Goal: Task Accomplishment & Management: Manage account settings

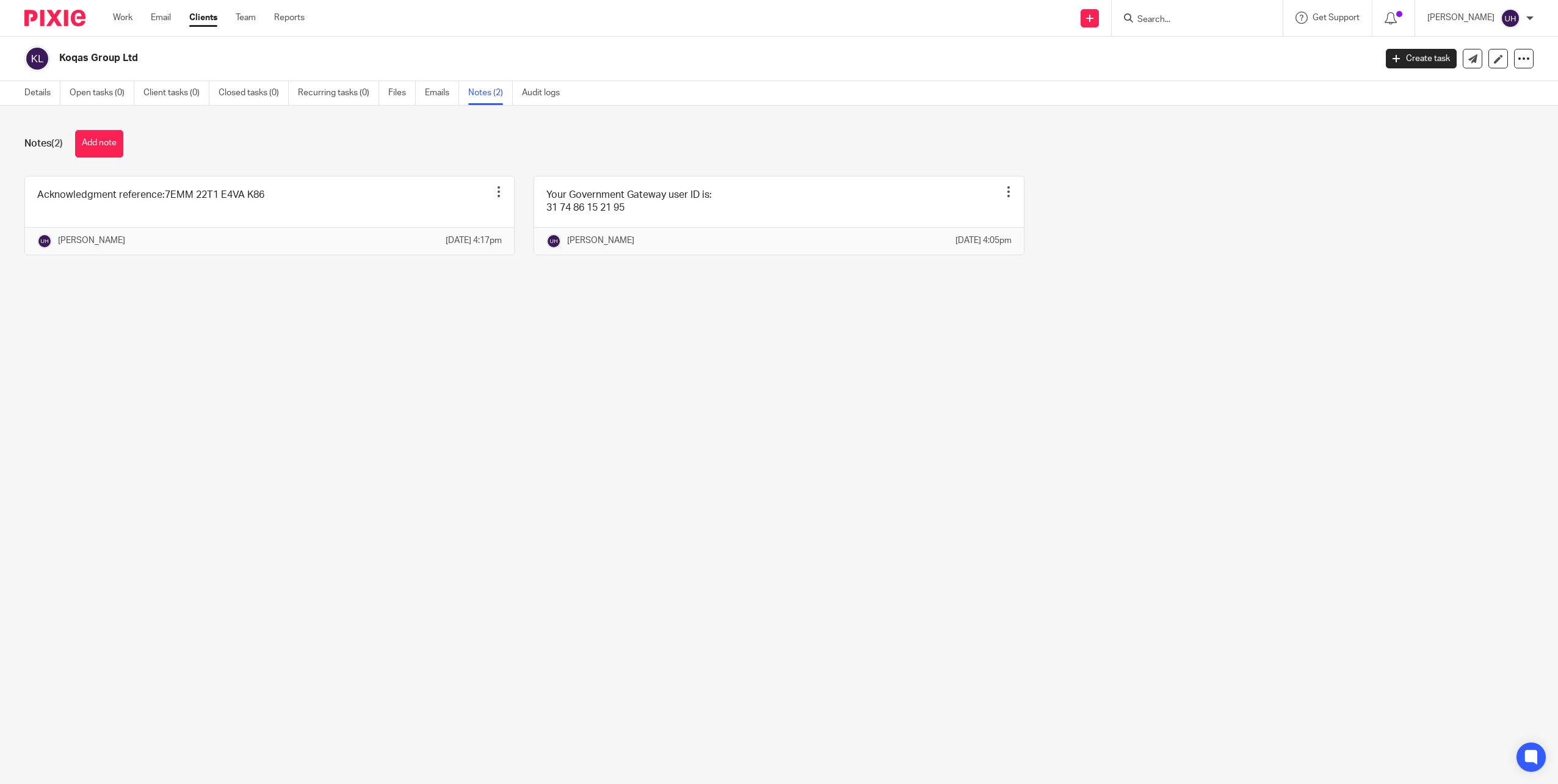
click at [1192, 14] on input "Search" at bounding box center [1192, 20] width 110 height 11
type input "shiasta"
click at [1222, 42] on link at bounding box center [1229, 47] width 189 height 18
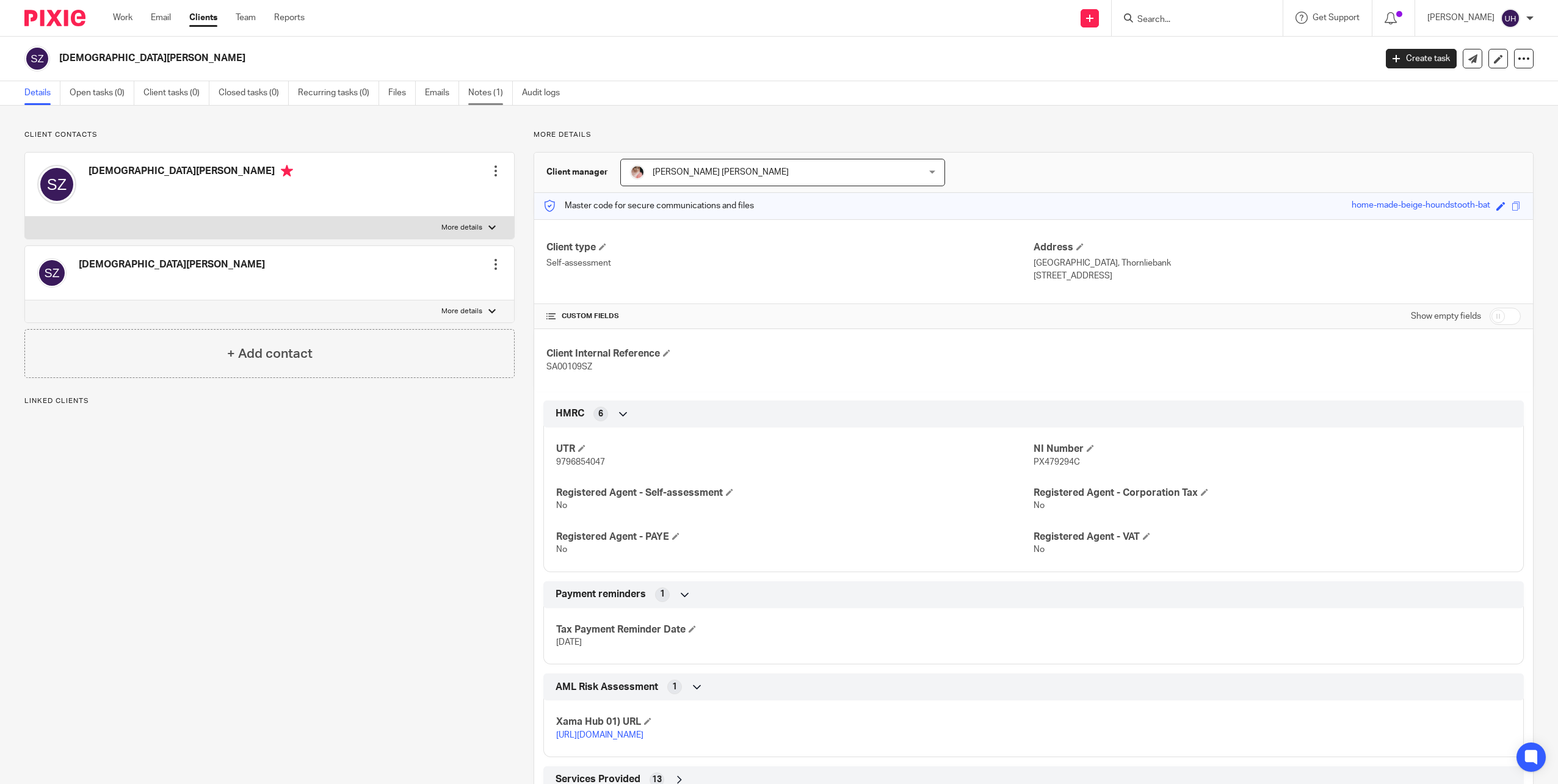
click at [478, 91] on link "Notes (1)" at bounding box center [490, 93] width 44 height 24
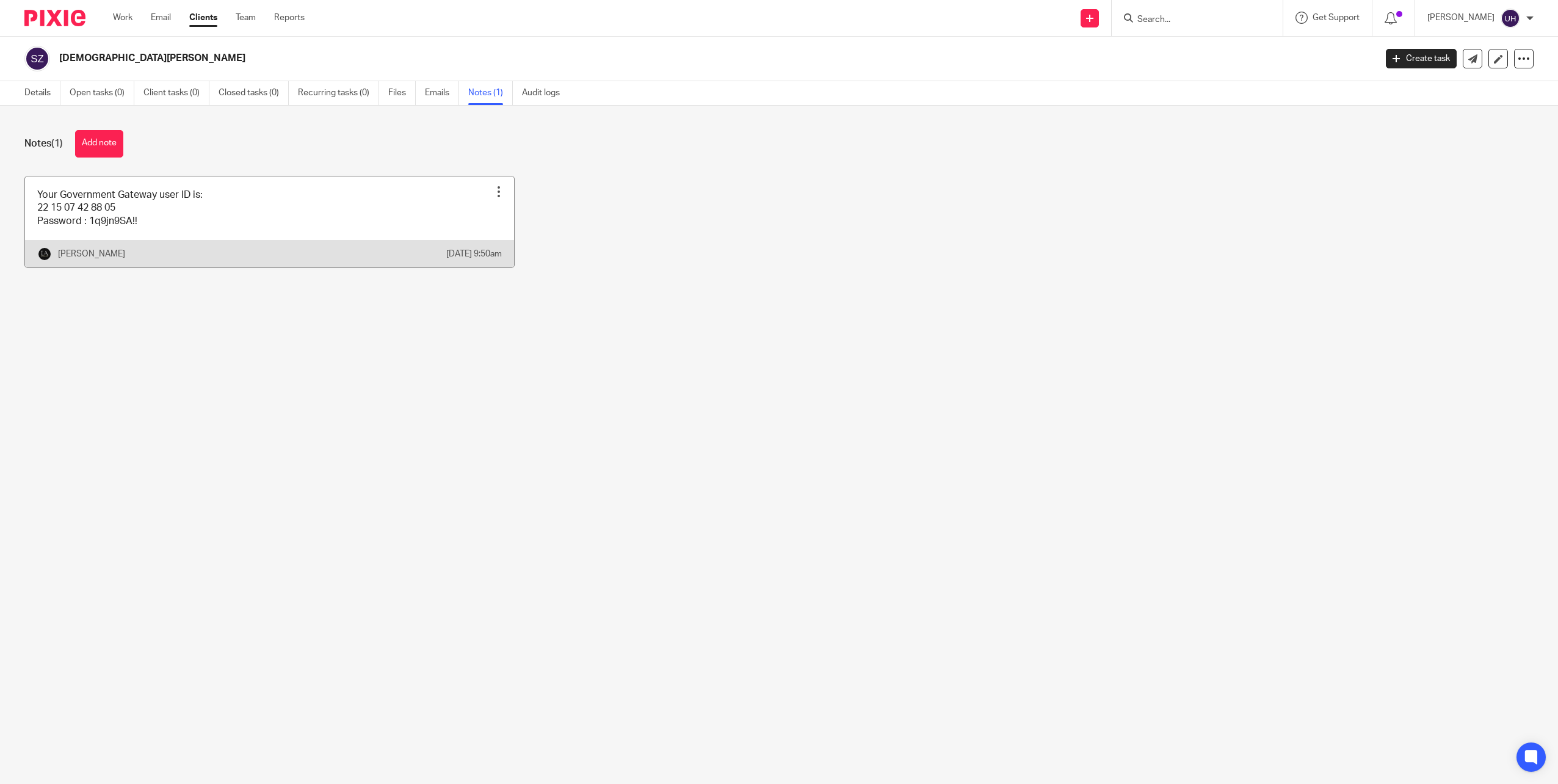
click at [359, 206] on link at bounding box center [269, 222] width 489 height 91
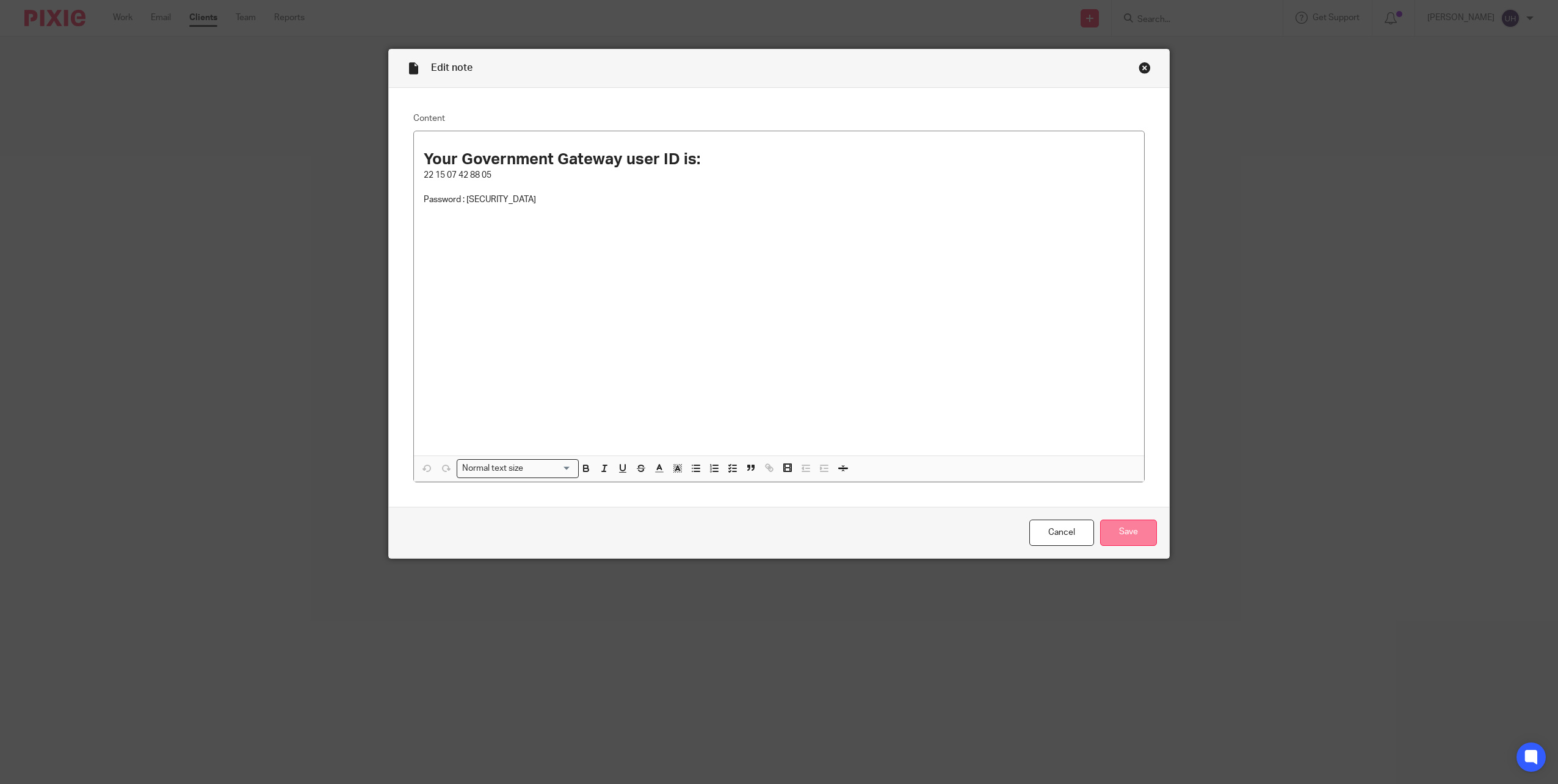
click at [1110, 543] on input "Save" at bounding box center [1128, 533] width 57 height 26
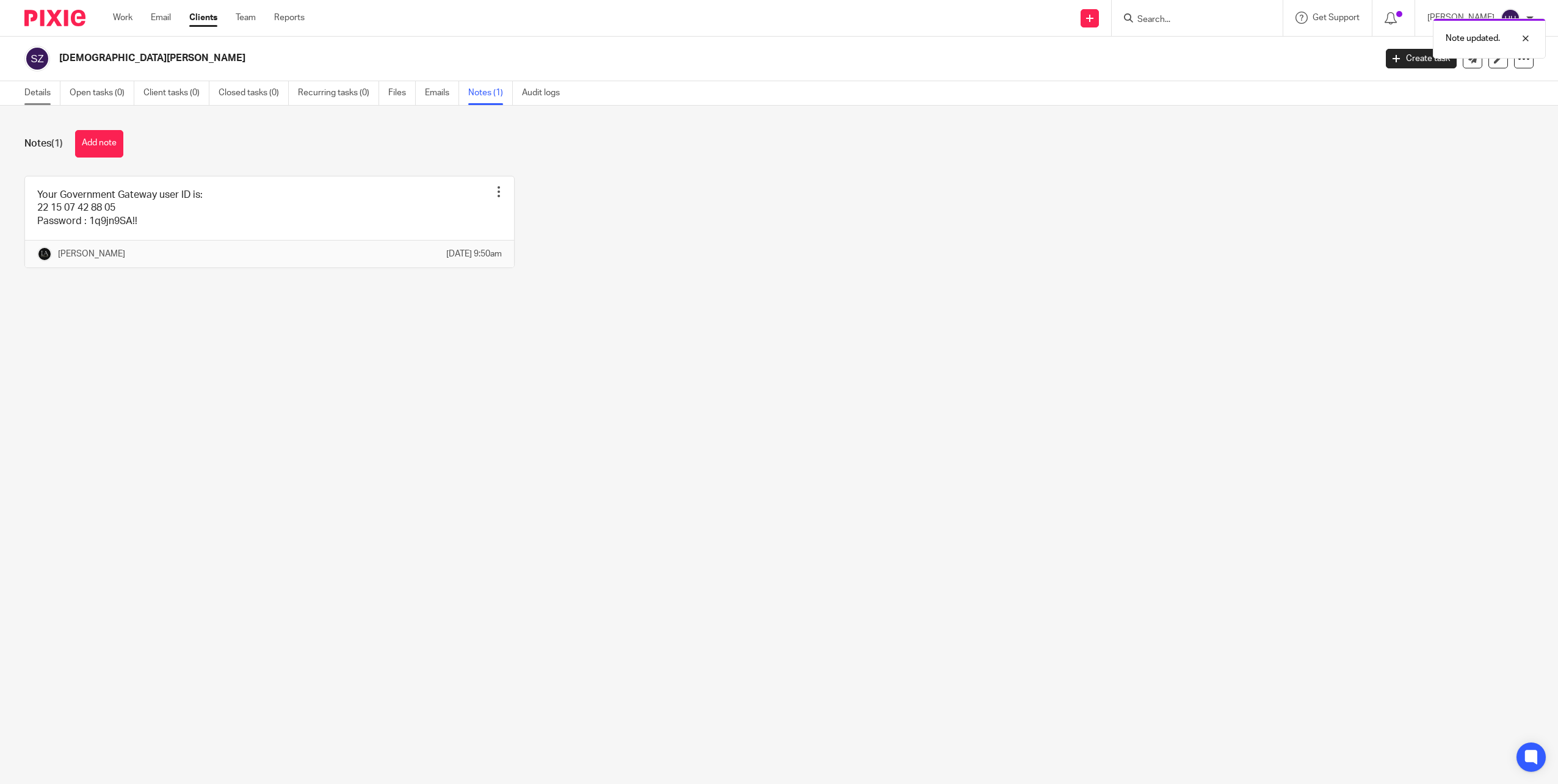
click at [47, 90] on link "Details" at bounding box center [43, 93] width 36 height 24
